Goal: Task Accomplishment & Management: Manage account settings

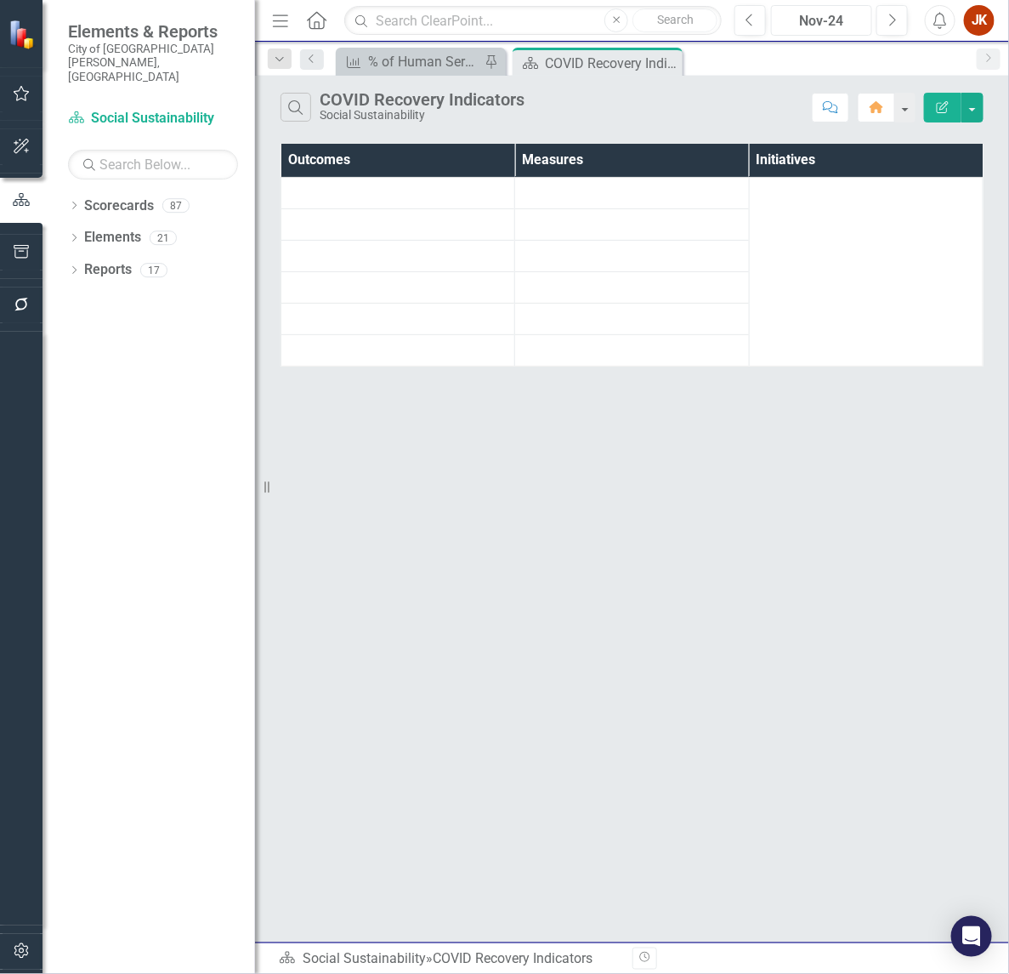
click at [830, 15] on div "Nov-24" at bounding box center [821, 21] width 89 height 20
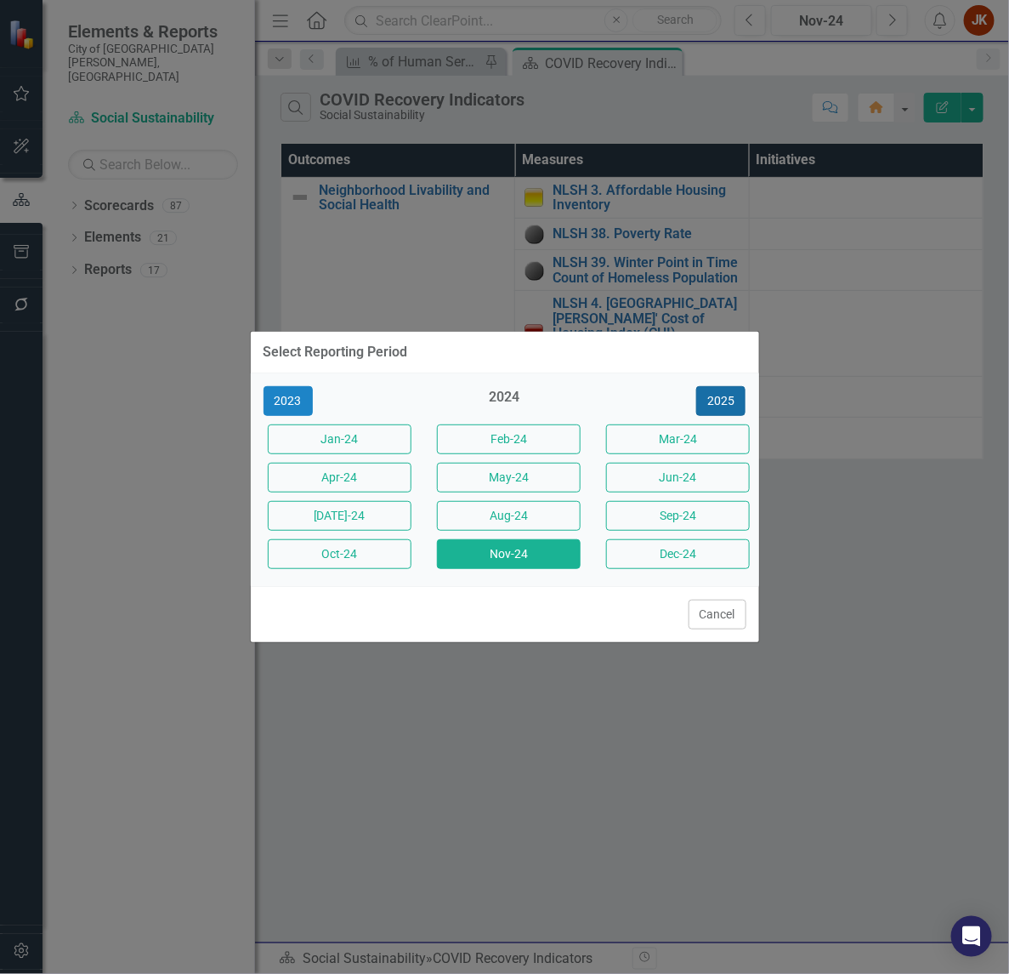
click at [720, 406] on button "2025" at bounding box center [720, 401] width 49 height 30
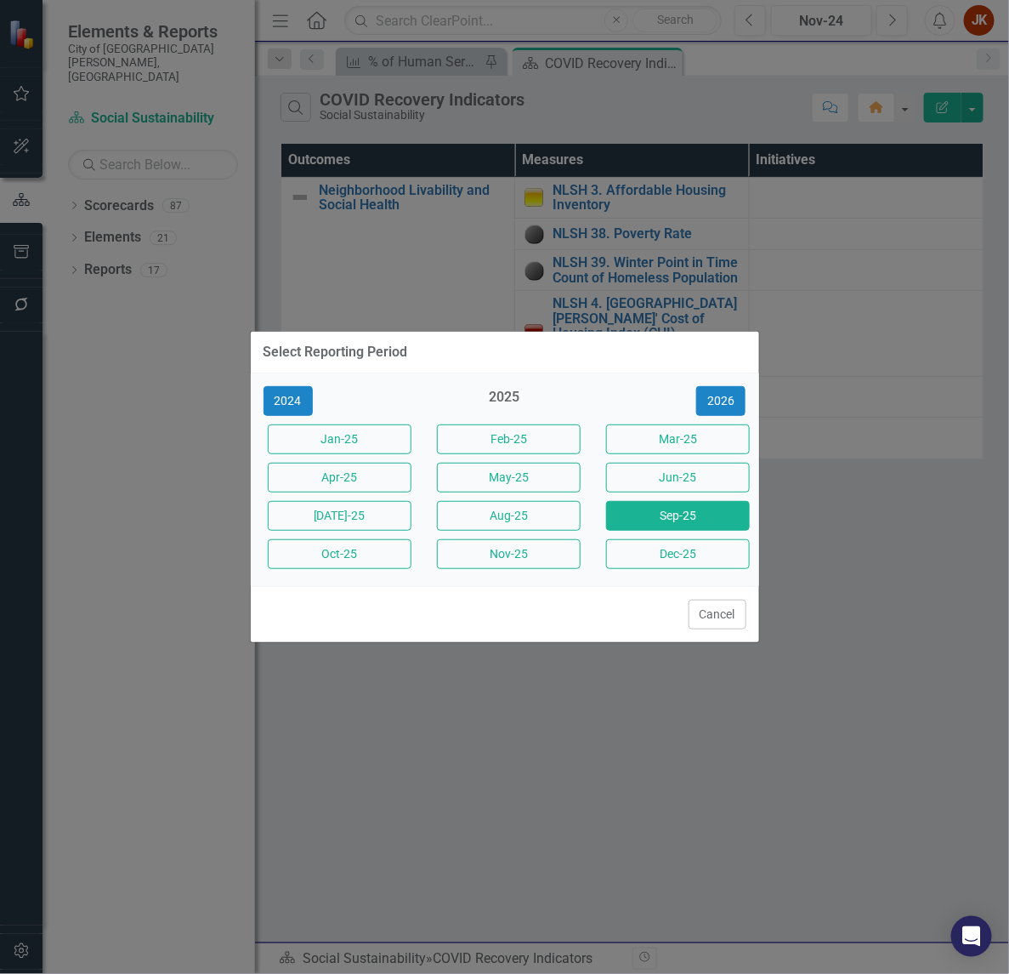
click at [642, 513] on button "Sep-25" at bounding box center [678, 516] width 144 height 30
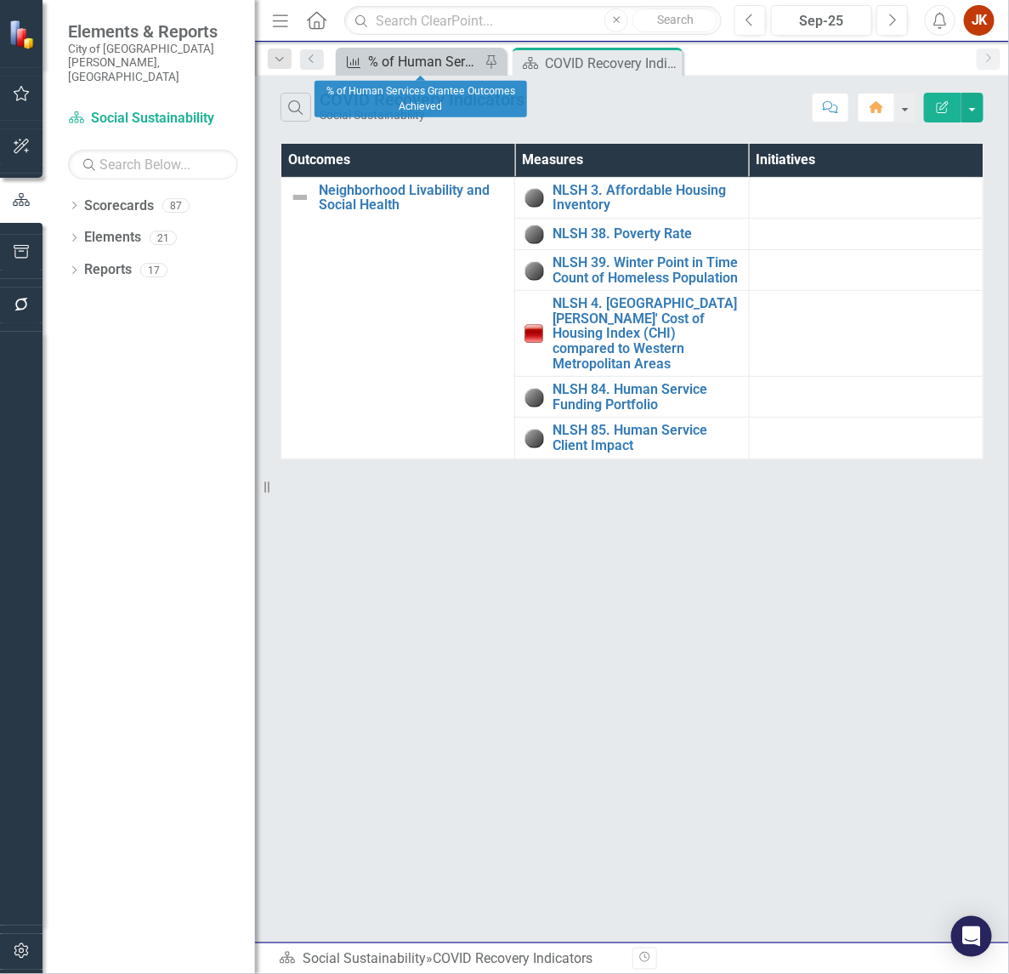
click at [366, 51] on link "Measure % of Human Services Grantee Outcomes Achieved" at bounding box center [410, 61] width 140 height 21
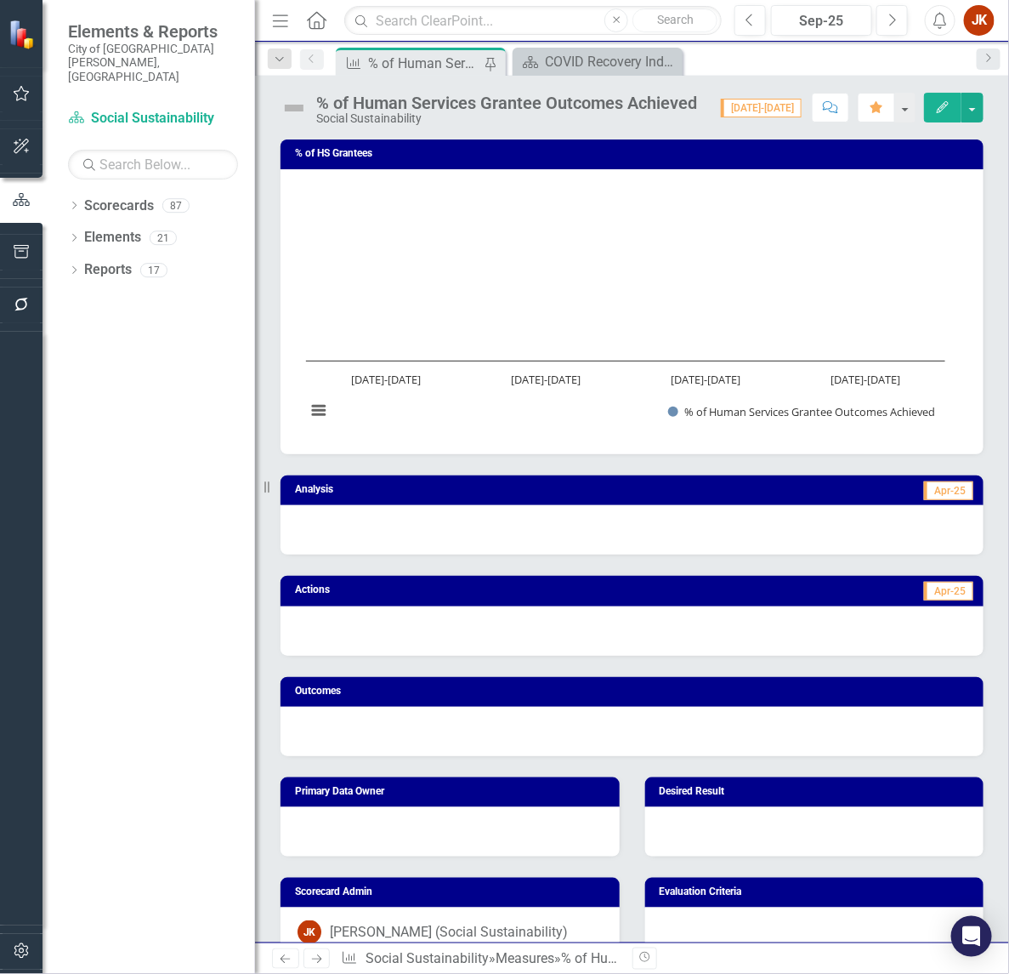
click at [931, 111] on button "Edit" at bounding box center [942, 108] width 37 height 30
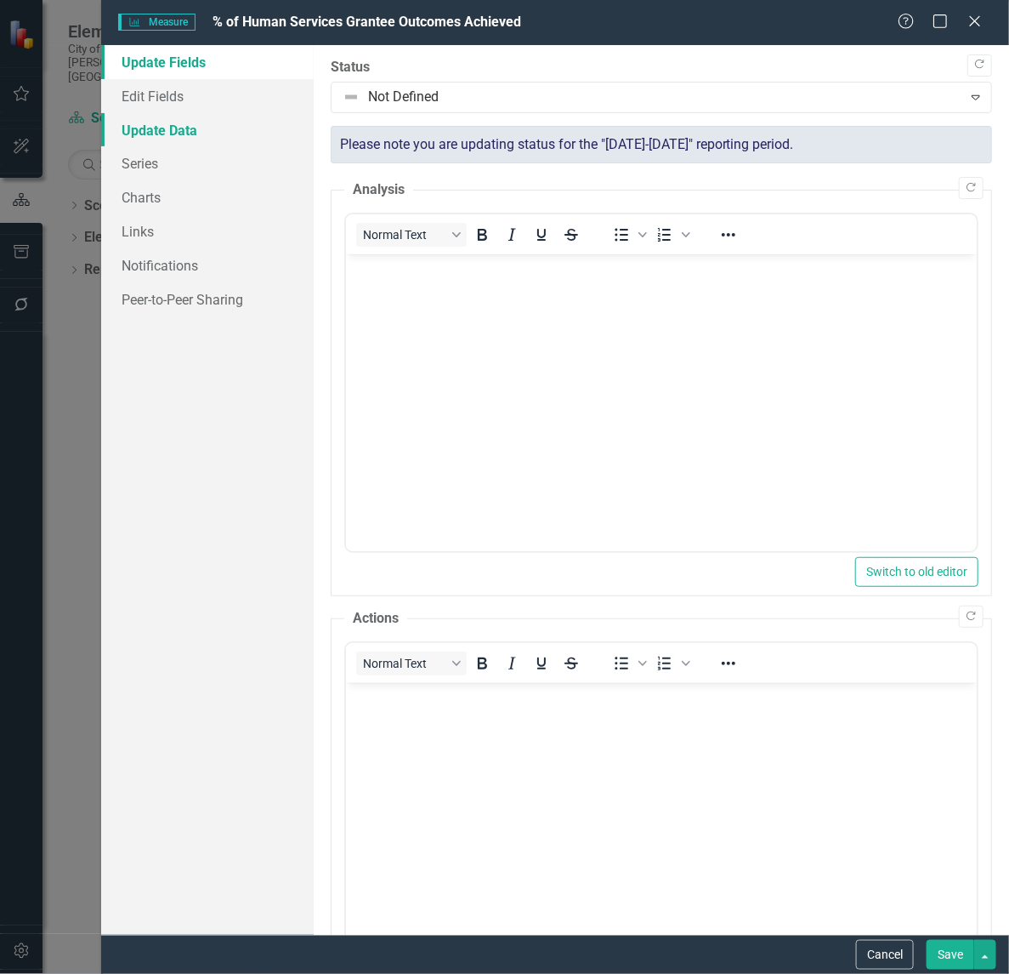
click at [193, 123] on link "Update Data" at bounding box center [207, 130] width 213 height 34
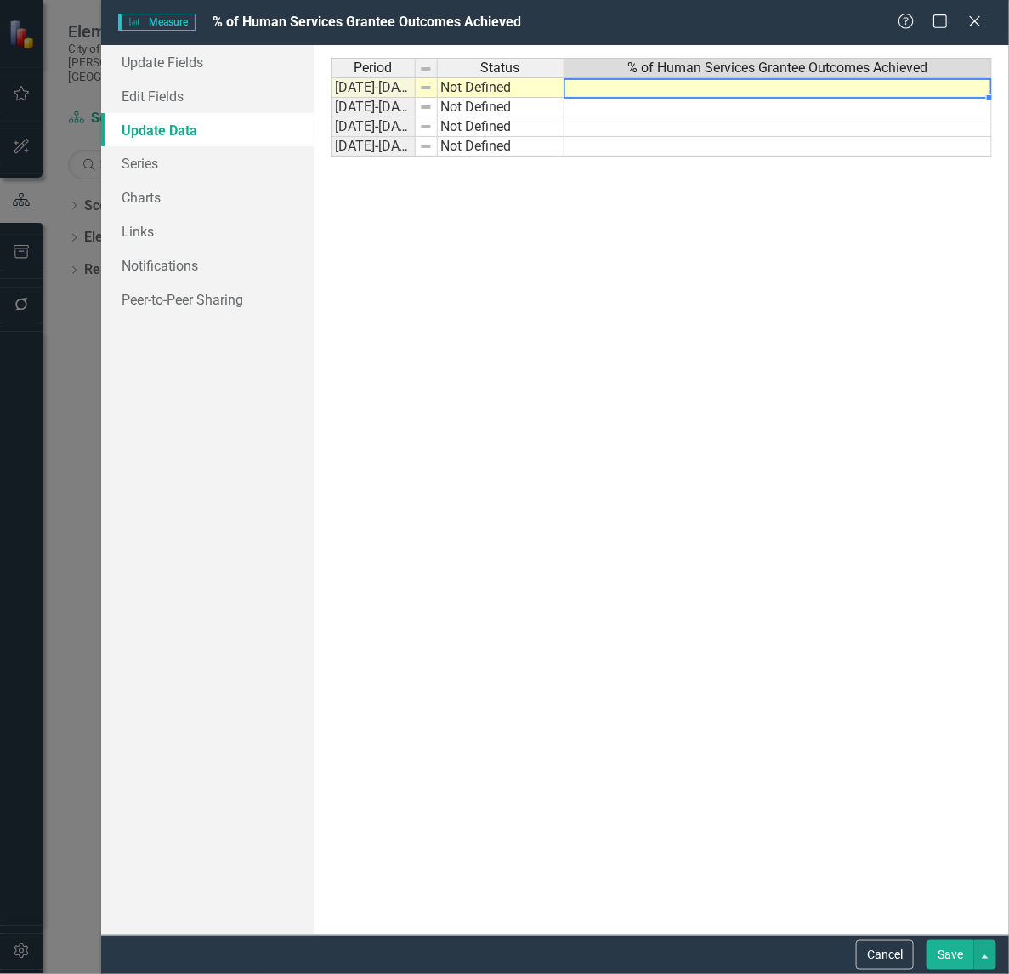
click at [652, 90] on td at bounding box center [779, 87] width 428 height 20
type textarea "67"
click at [548, 372] on div "Period Status [DATE]-[DATE] Not Defined [DATE]-[DATE] Not Defined [DATE]-[DATE]…" at bounding box center [449, 490] width 236 height 864
click at [949, 953] on button "Save" at bounding box center [951, 954] width 48 height 30
